Goal: Task Accomplishment & Management: Manage account settings

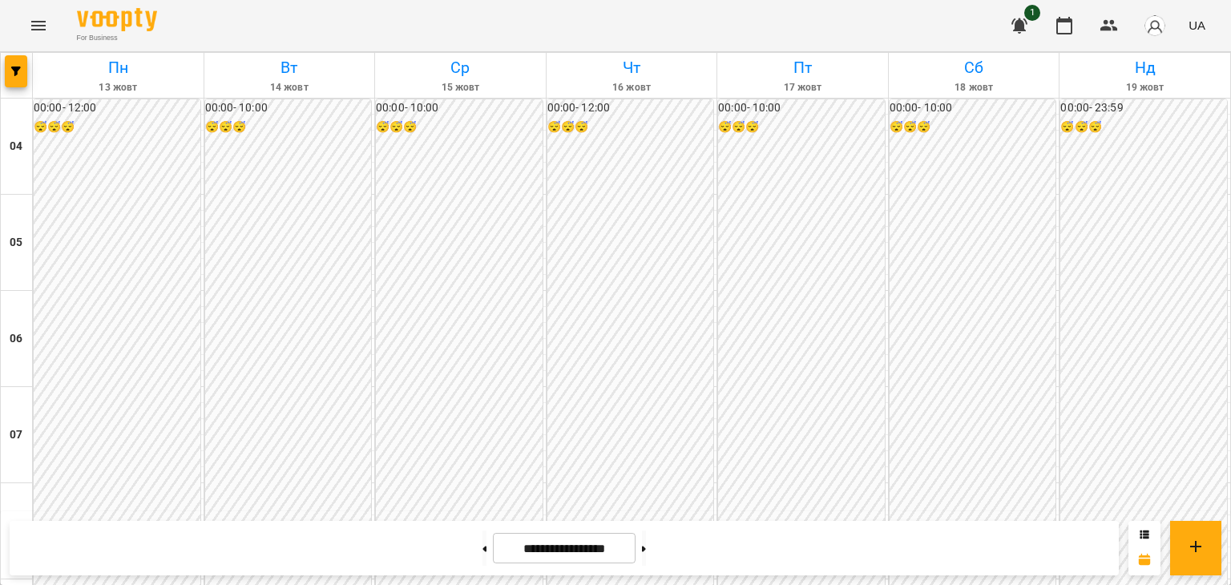
scroll to position [465, 0]
click at [646, 538] on button at bounding box center [644, 548] width 4 height 35
click at [483, 551] on button at bounding box center [485, 548] width 4 height 35
type input "**********"
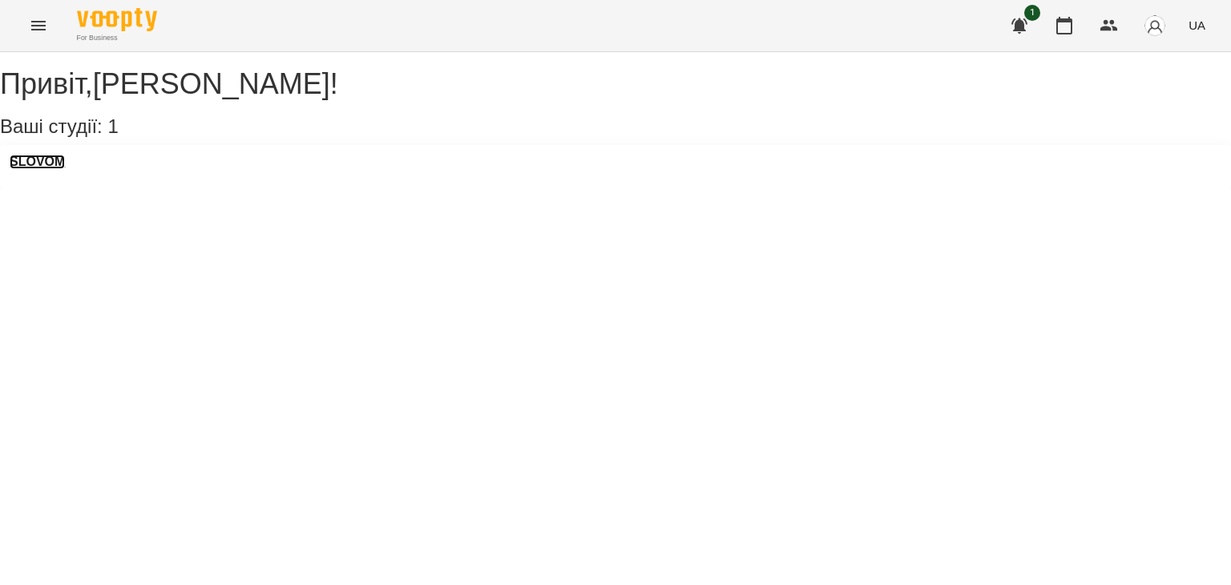
click at [55, 169] on h3 "SLOVOM" at bounding box center [37, 162] width 55 height 14
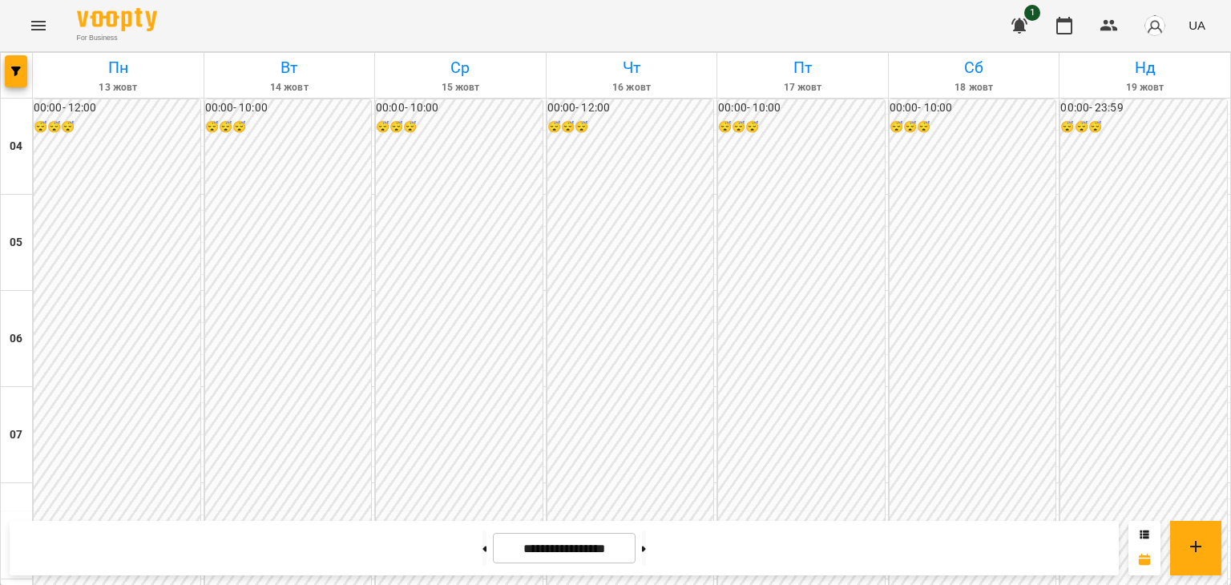
scroll to position [1413, 0]
click at [583, 555] on input "**********" at bounding box center [564, 548] width 143 height 31
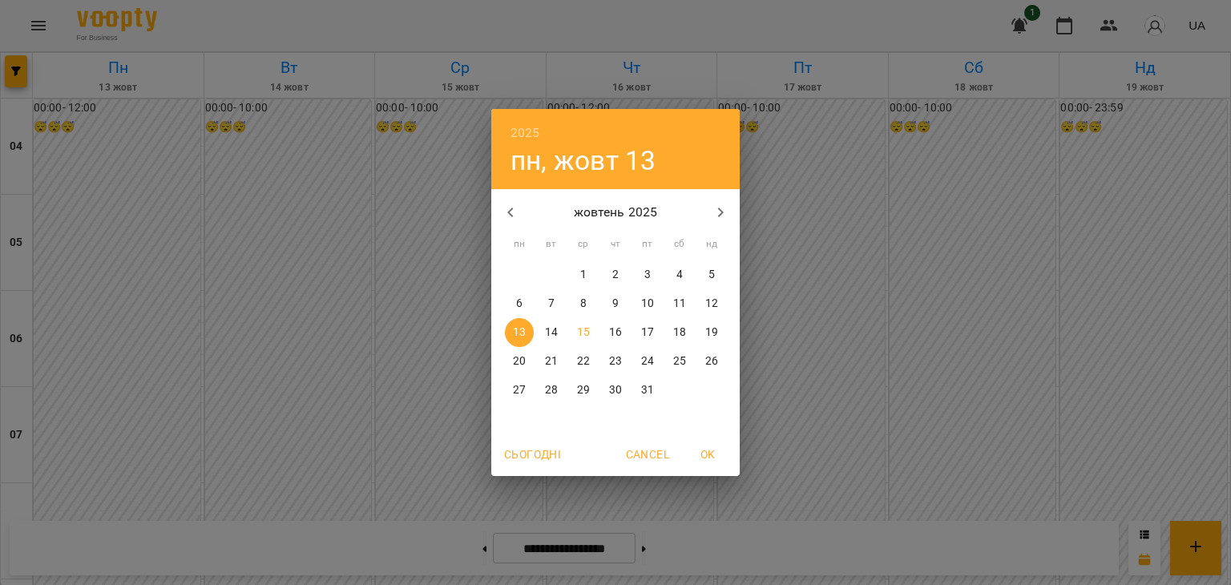
click at [418, 273] on div "2025 пн, жовт 13 жовтень 2025 пн вт ср чт пт сб нд 29 30 1 2 3 4 5 6 7 8 9 10 1…" at bounding box center [615, 292] width 1231 height 585
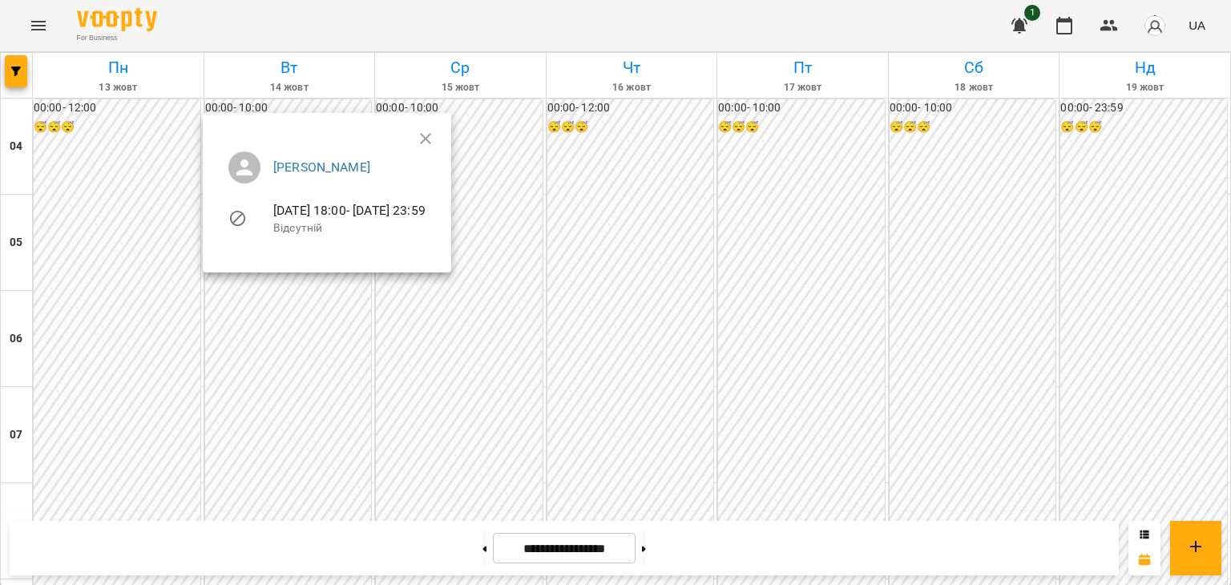
click at [237, 220] on icon at bounding box center [237, 218] width 19 height 19
click at [15, 71] on div at bounding box center [615, 292] width 1231 height 585
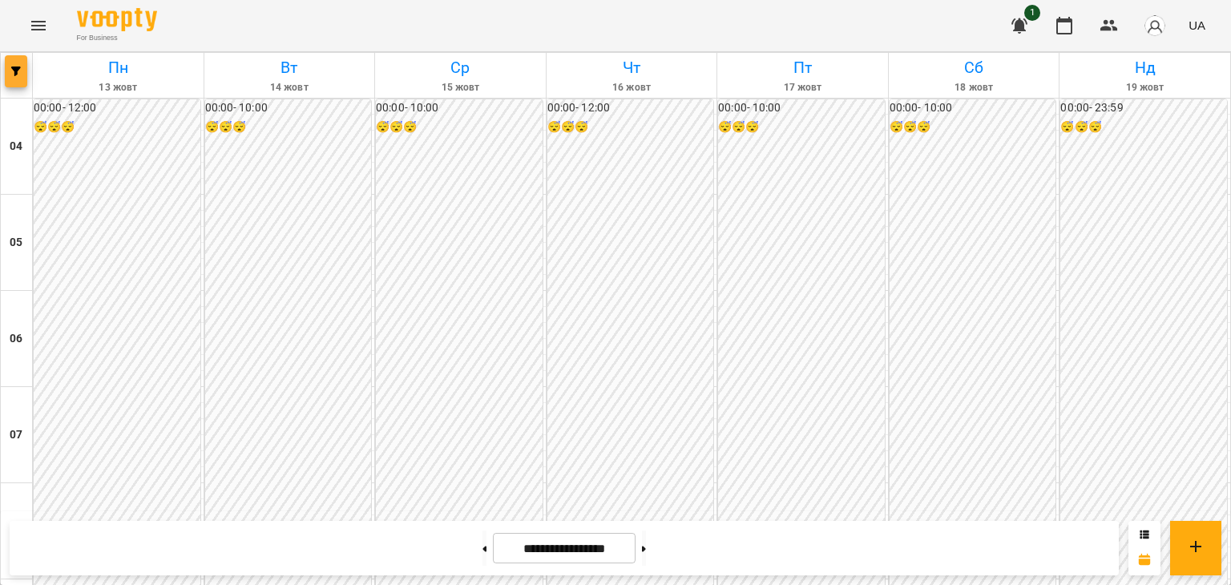
click at [18, 78] on button "button" at bounding box center [16, 71] width 22 height 32
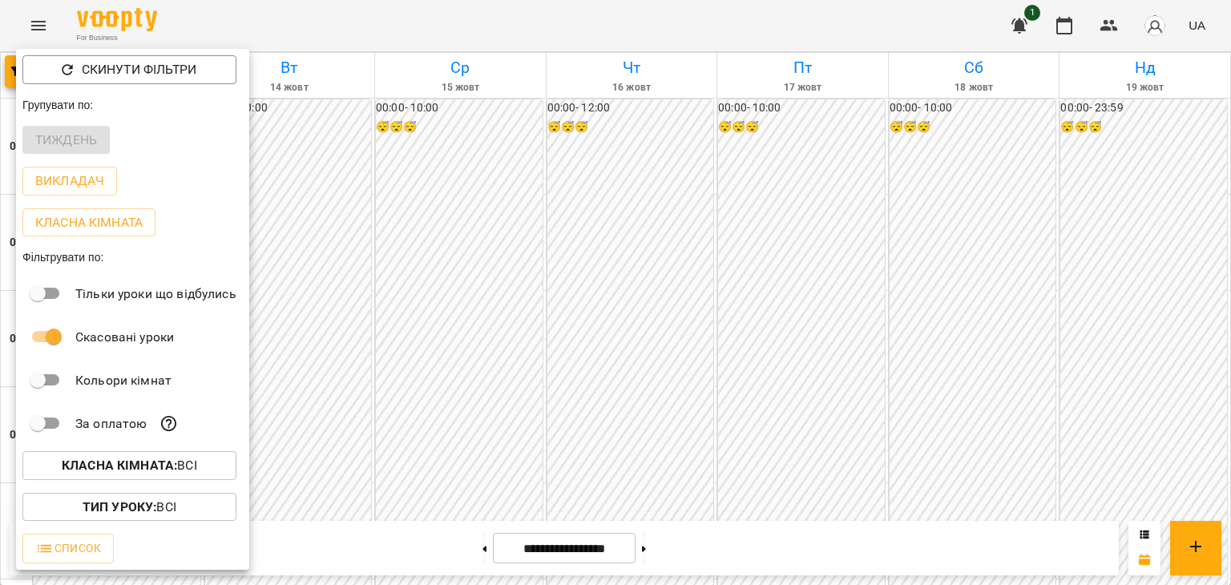
click at [266, 285] on div at bounding box center [615, 292] width 1231 height 585
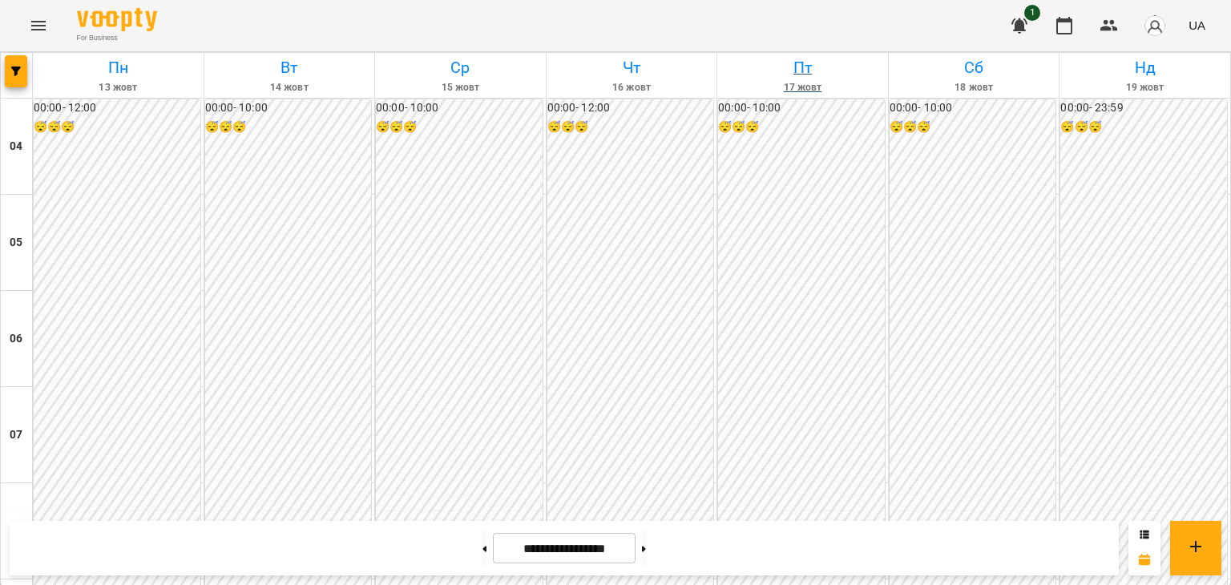
scroll to position [0, 0]
click at [1025, 31] on icon "button" at bounding box center [1019, 25] width 19 height 19
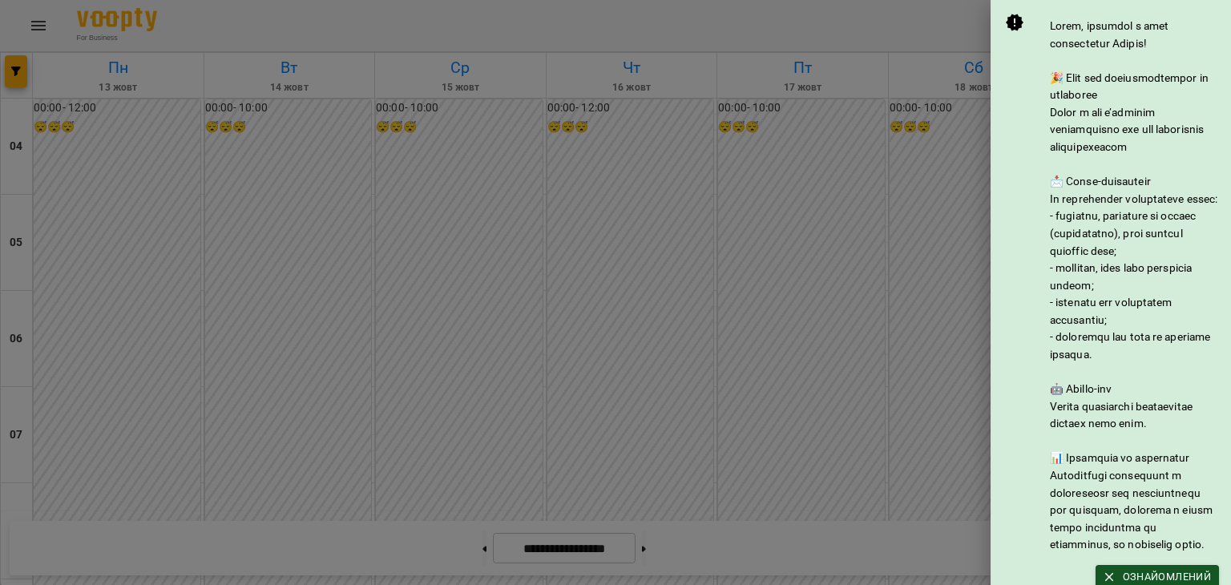
click at [850, 208] on div at bounding box center [615, 292] width 1231 height 585
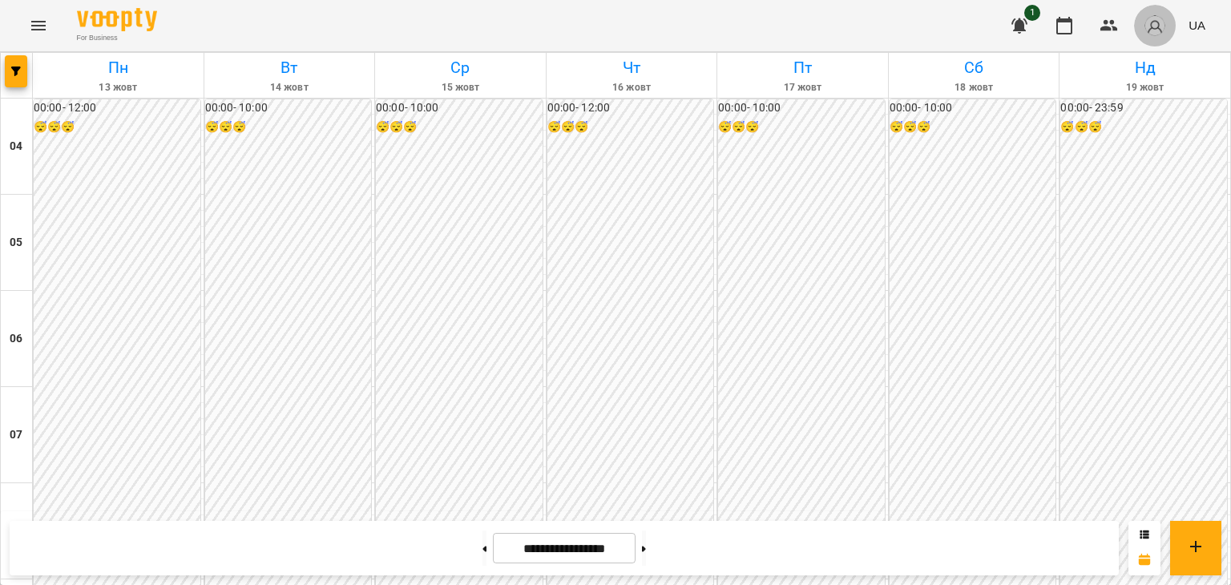
click at [1147, 20] on img "button" at bounding box center [1155, 25] width 22 height 22
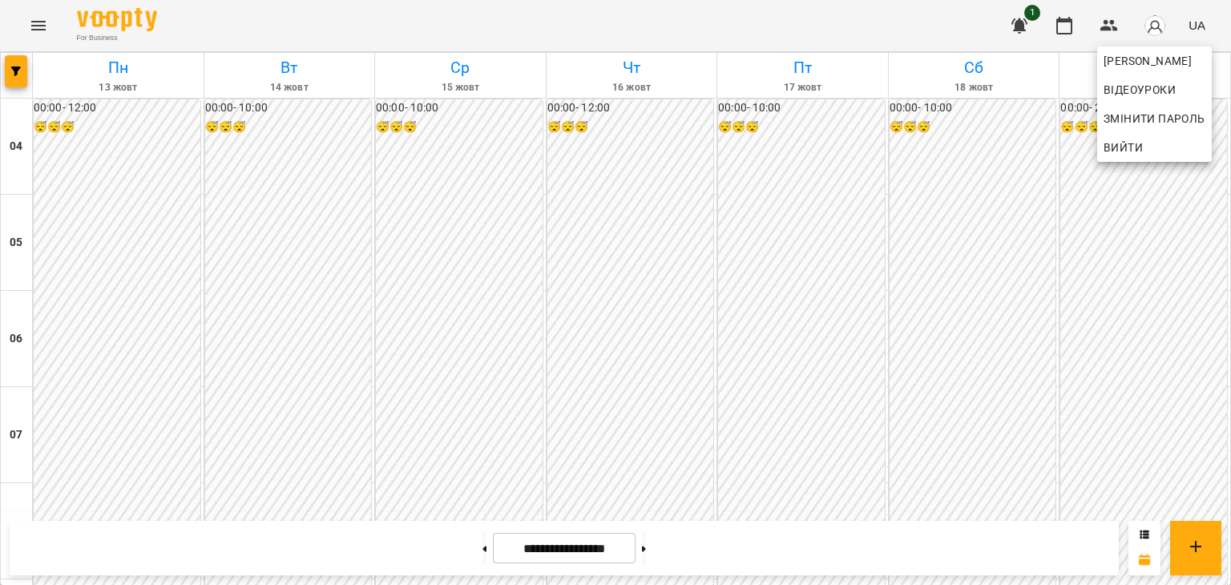
click at [759, 301] on div at bounding box center [615, 292] width 1231 height 585
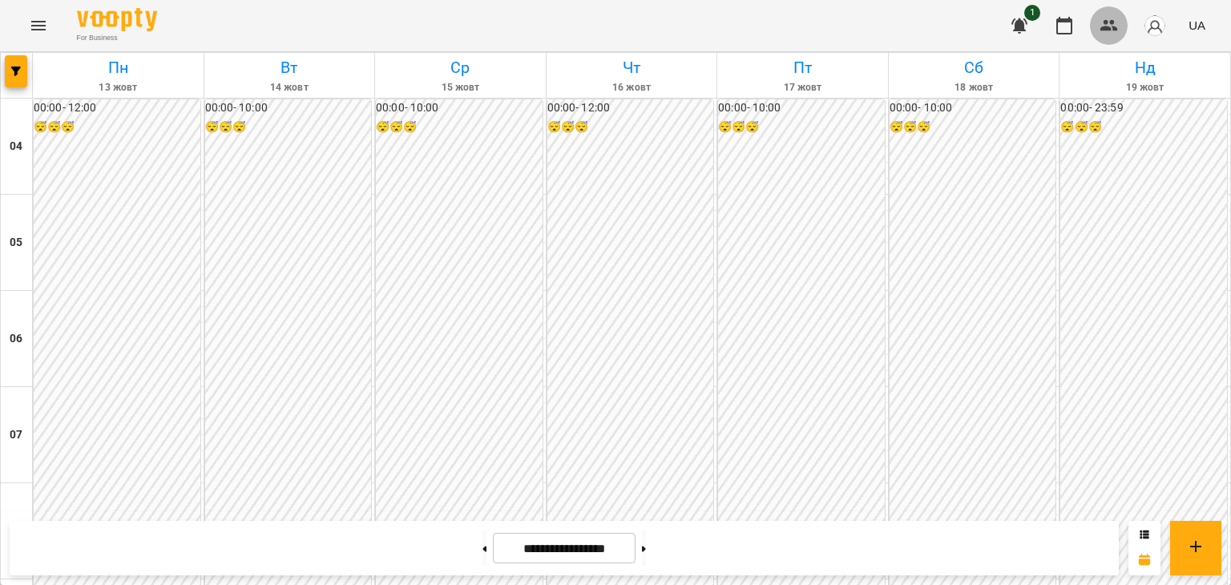
click at [1114, 20] on icon "button" at bounding box center [1109, 25] width 19 height 19
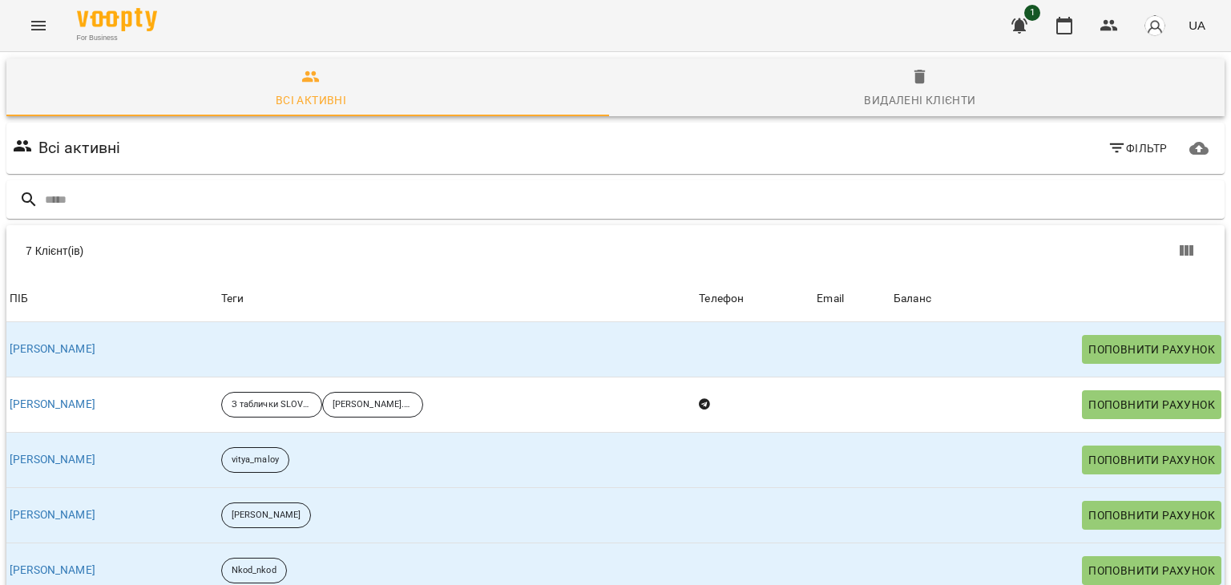
click at [1013, 24] on icon "button" at bounding box center [1019, 25] width 19 height 19
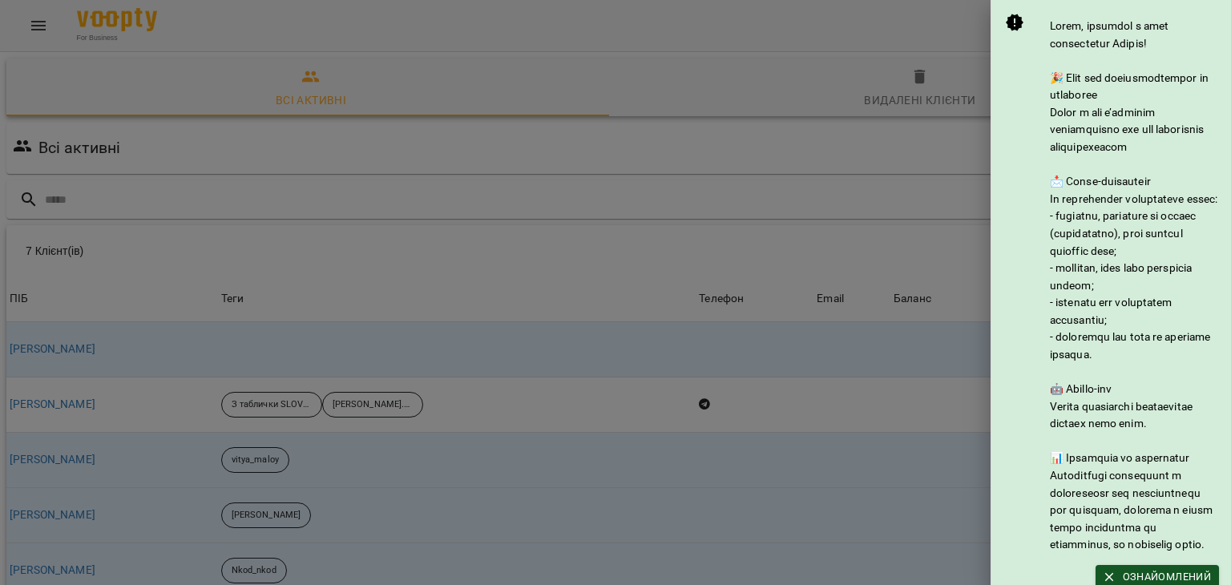
click at [903, 52] on div at bounding box center [615, 292] width 1231 height 585
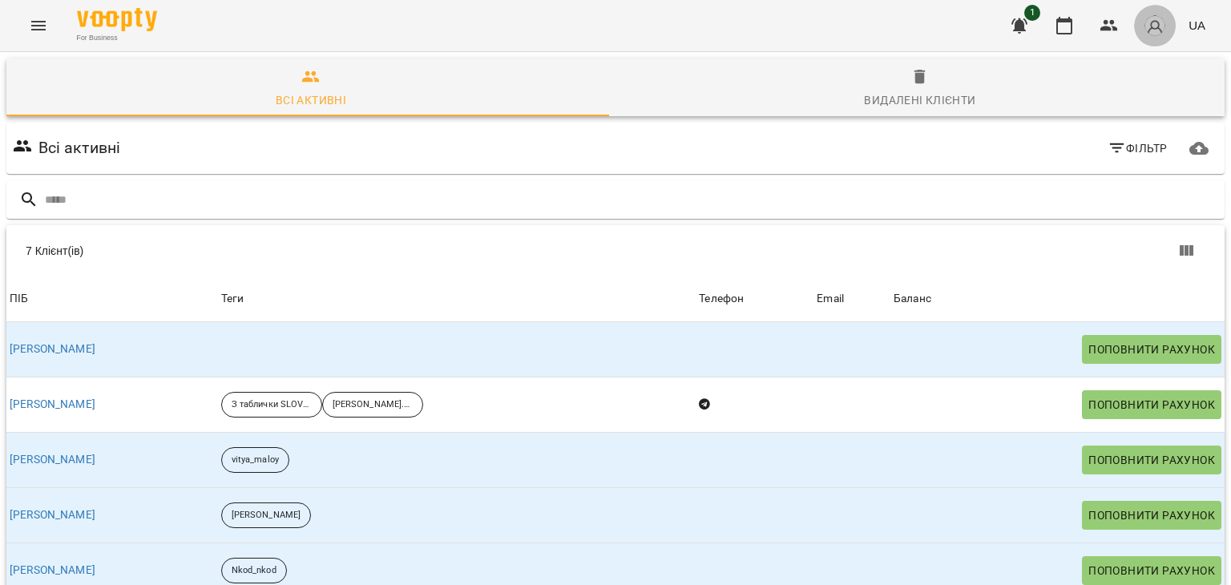
click at [1148, 23] on img "button" at bounding box center [1155, 25] width 22 height 22
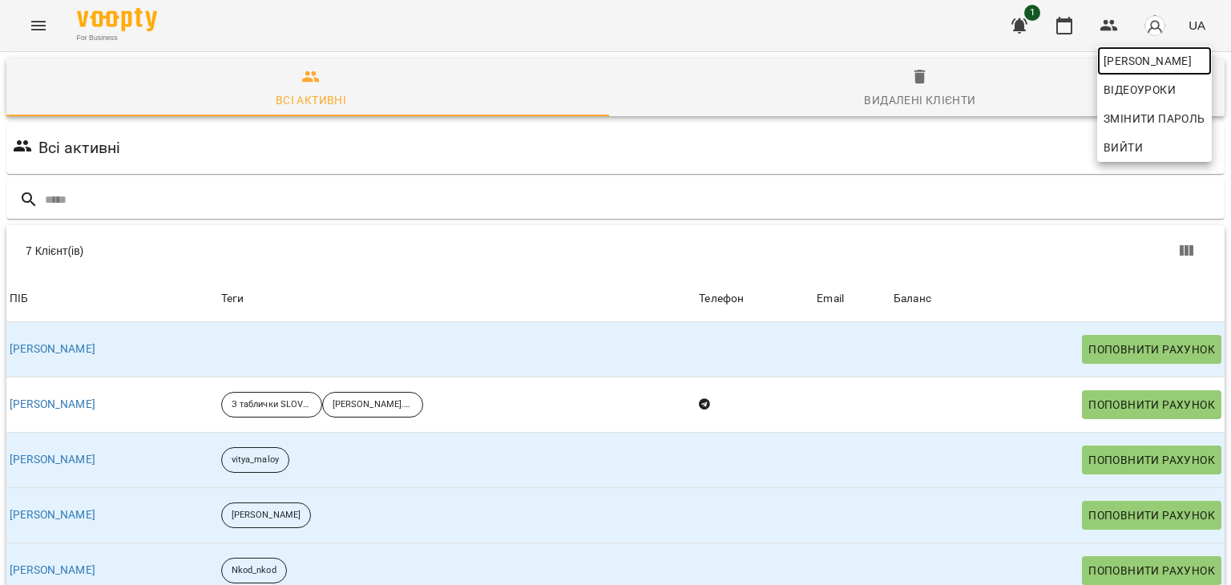
click at [1116, 57] on span "[PERSON_NAME]" at bounding box center [1155, 60] width 102 height 19
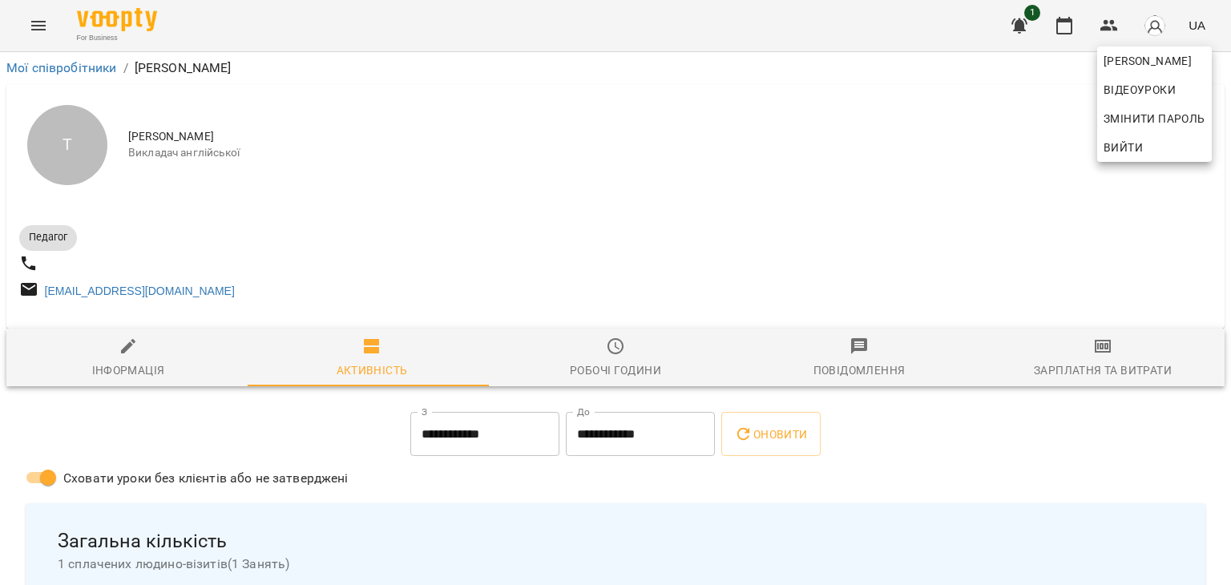
click at [35, 21] on div at bounding box center [615, 292] width 1231 height 585
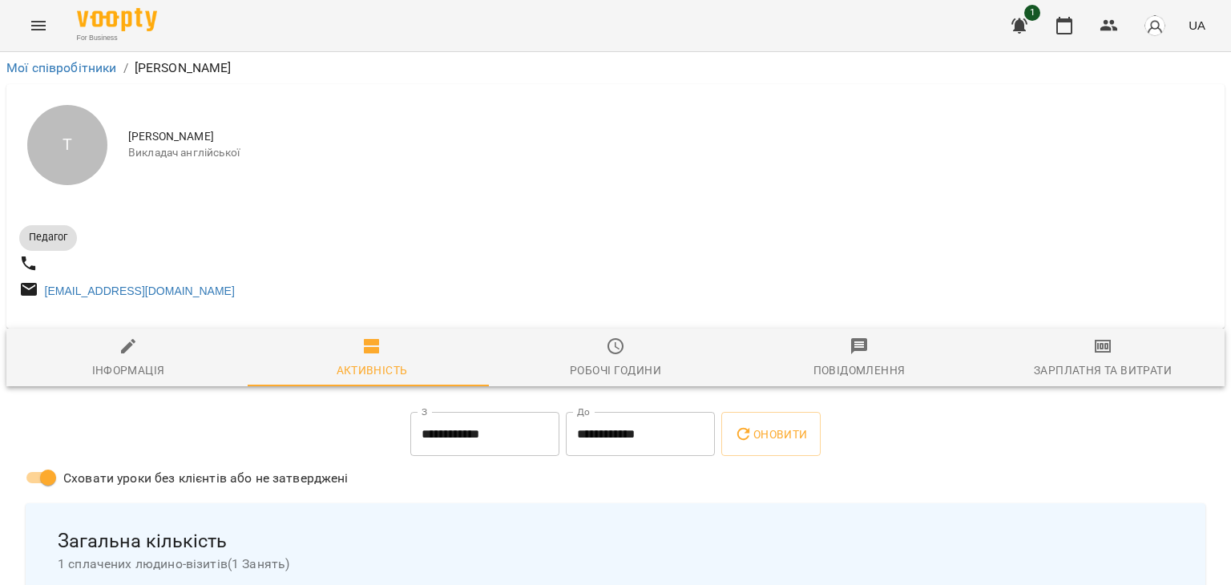
click at [44, 27] on icon "Menu" at bounding box center [38, 25] width 19 height 19
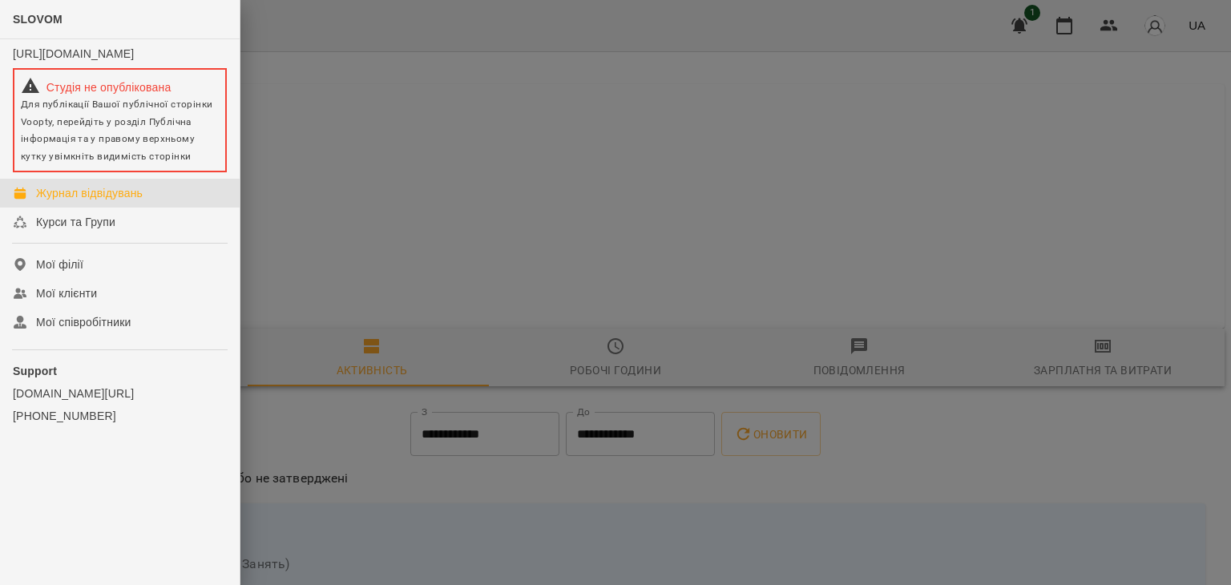
click at [106, 201] on div "Журнал відвідувань" at bounding box center [89, 193] width 107 height 16
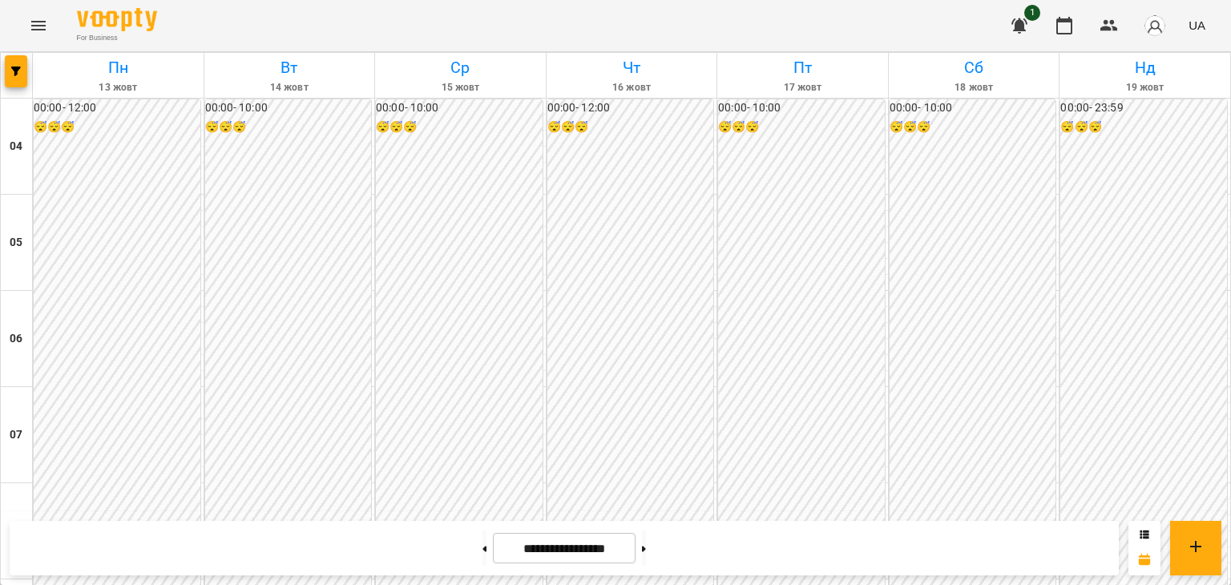
scroll to position [532, 0]
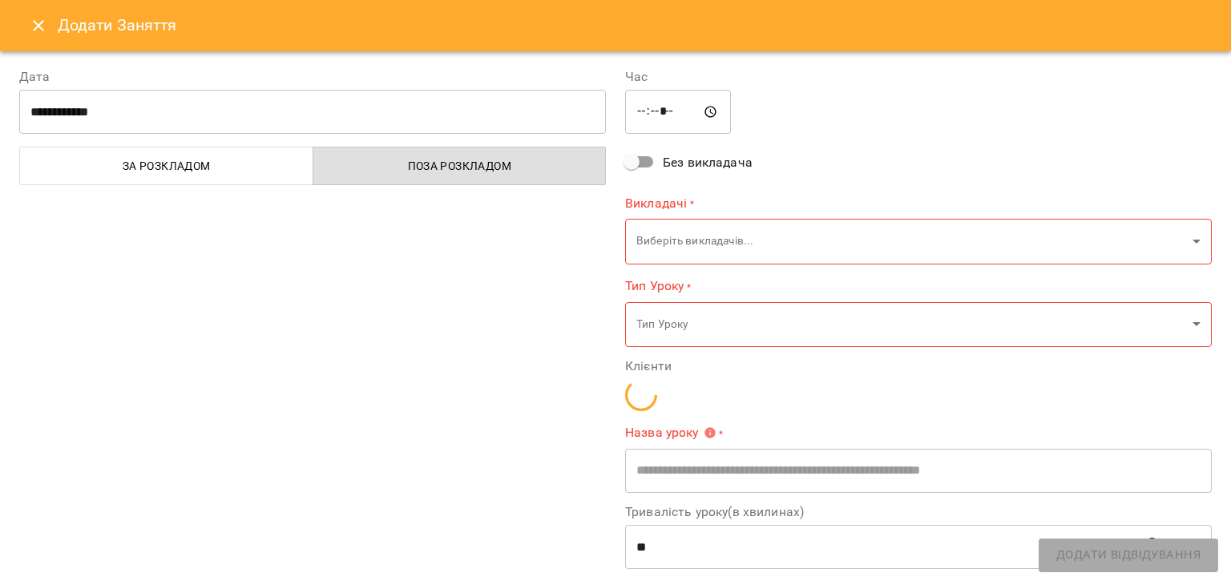
type input "**********"
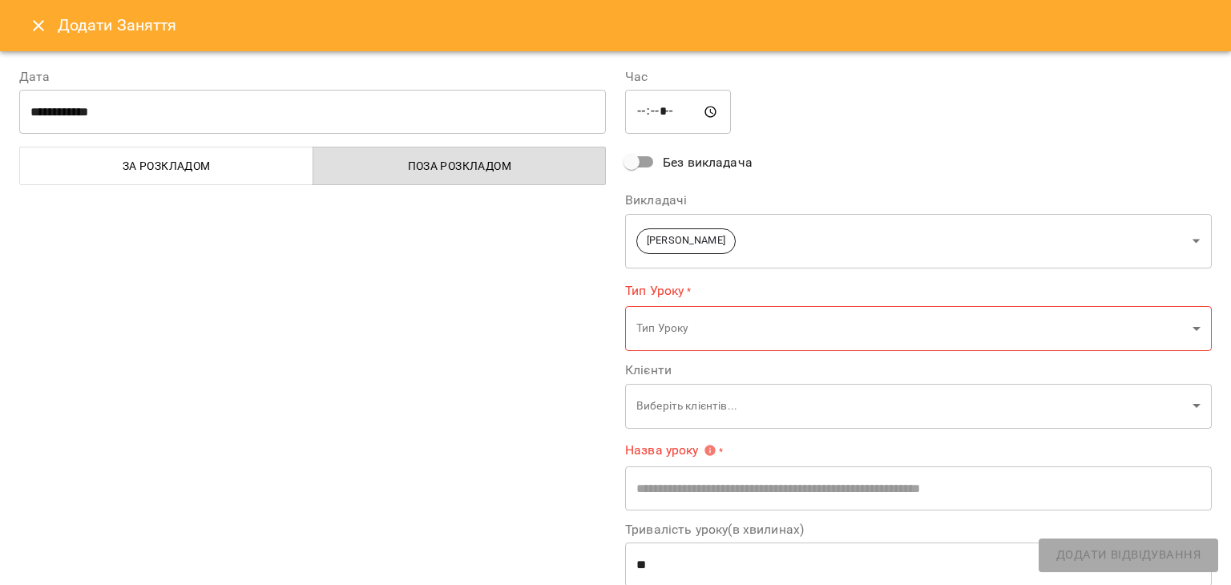
click at [40, 23] on icon "Close" at bounding box center [38, 25] width 11 height 11
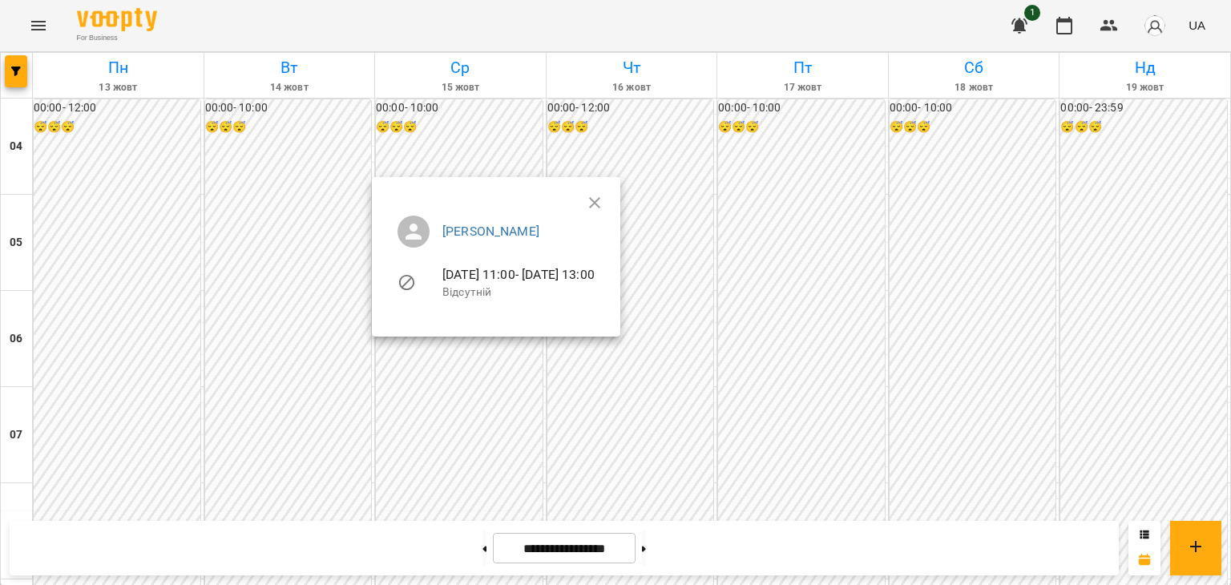
click at [464, 469] on div at bounding box center [615, 292] width 1231 height 585
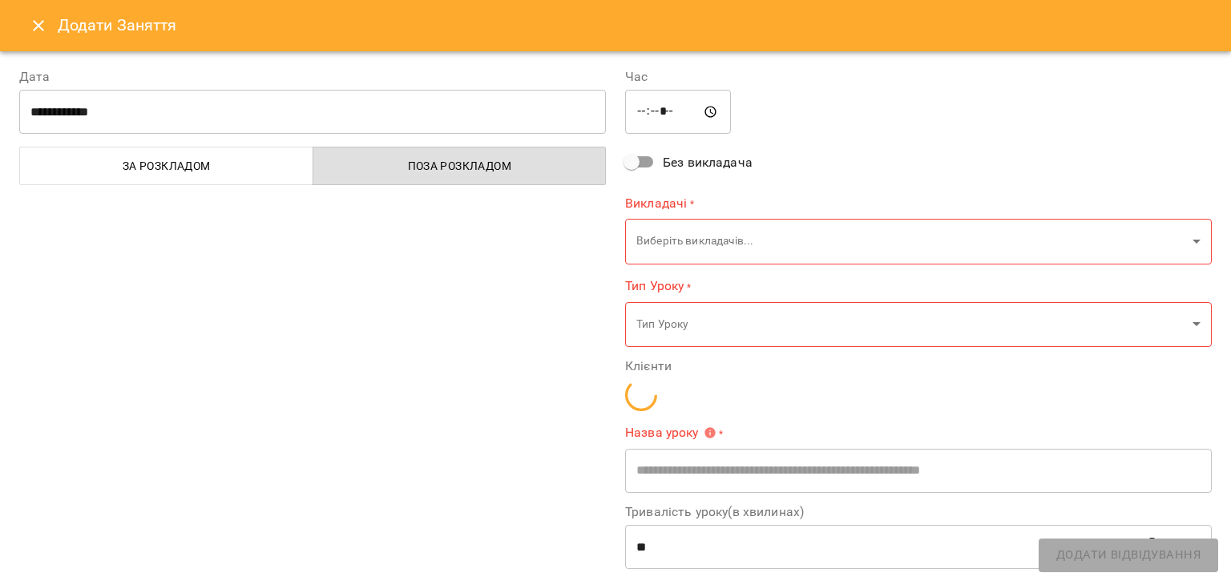
type input "**********"
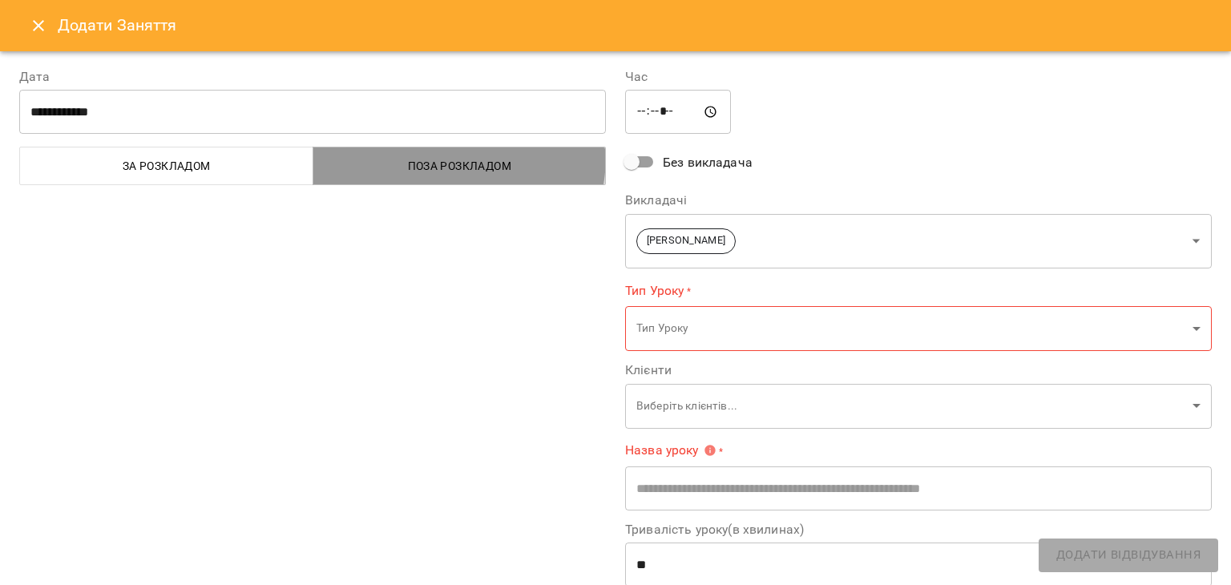
click at [423, 156] on span "Поза розкладом" at bounding box center [460, 165] width 274 height 19
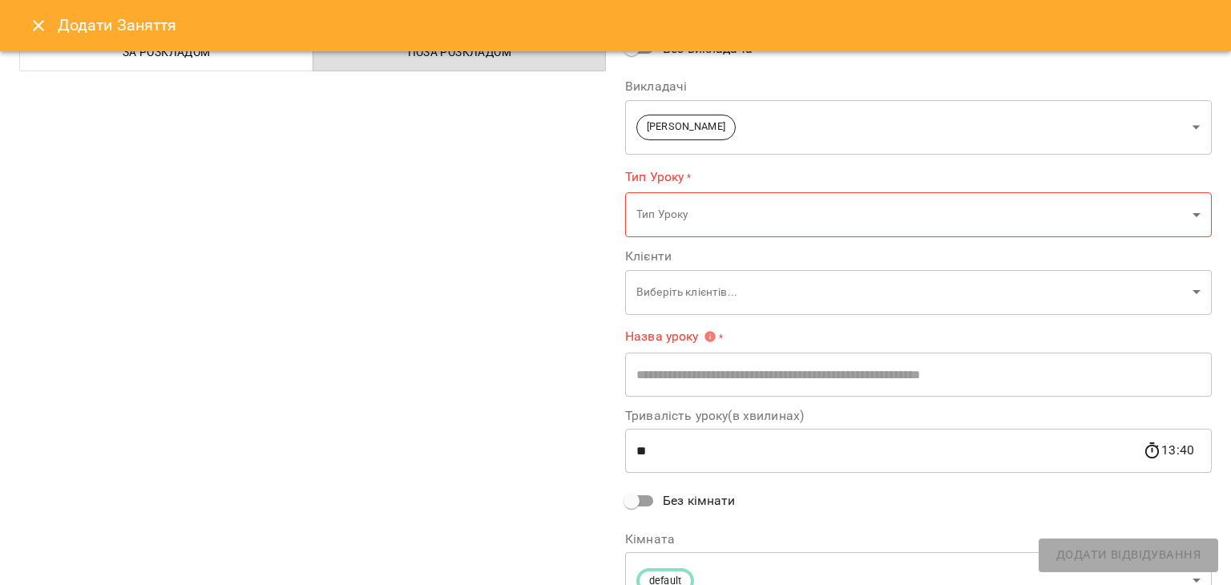
scroll to position [0, 0]
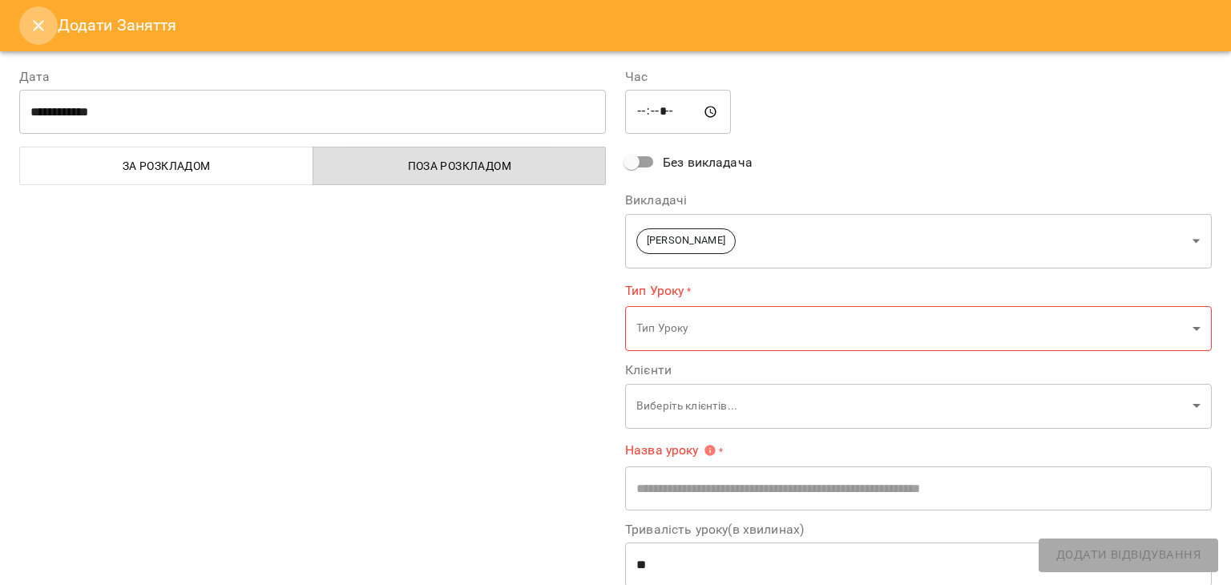
click at [32, 30] on icon "Close" at bounding box center [38, 25] width 19 height 19
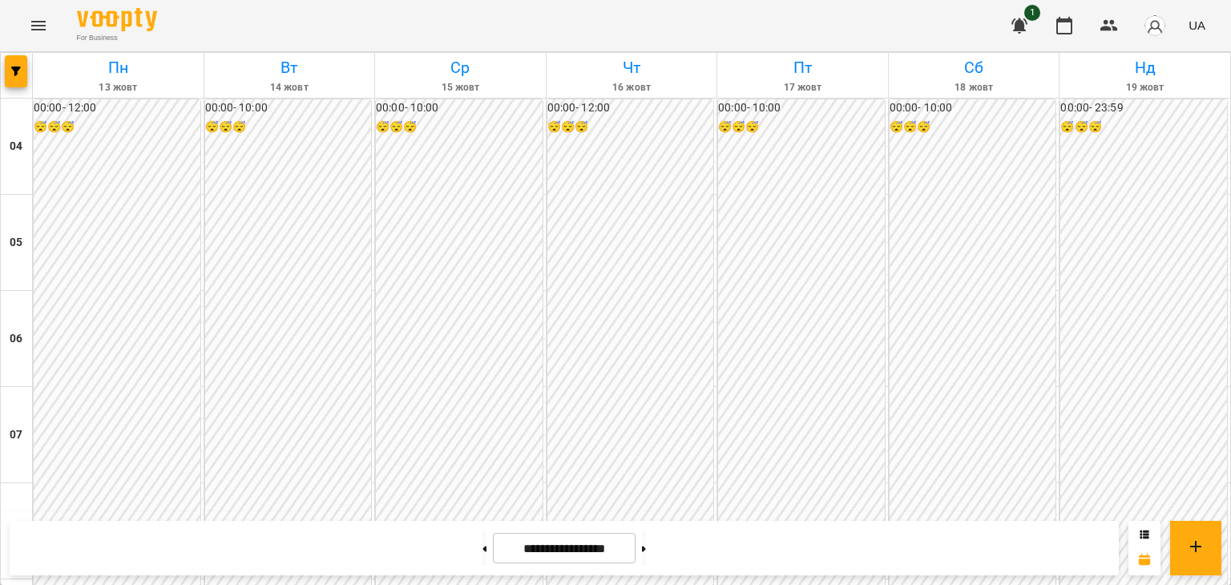
click at [128, 231] on div "00:00 - 12:00 😴😴😴" at bounding box center [117, 483] width 167 height 768
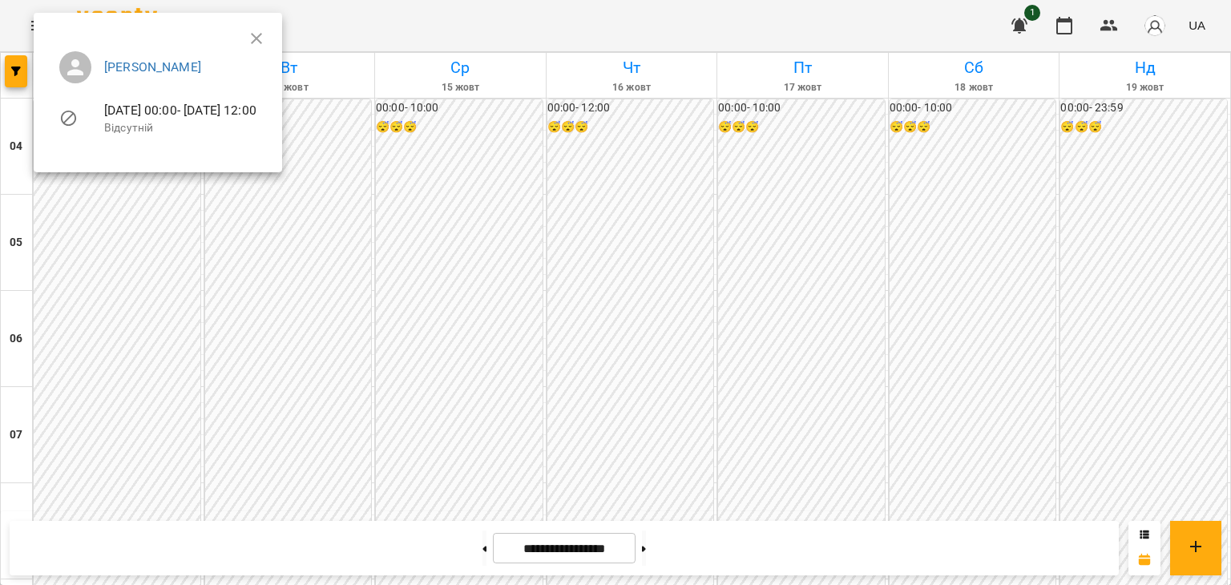
click at [161, 372] on div at bounding box center [615, 292] width 1231 height 585
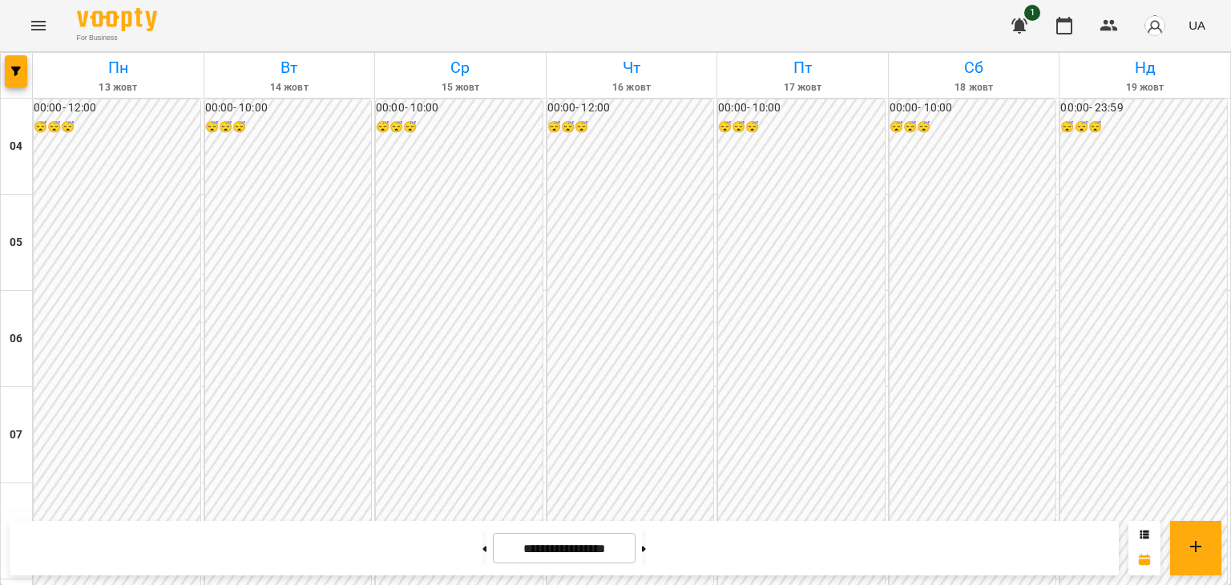
scroll to position [1413, 0]
